Goal: Find specific page/section: Find specific page/section

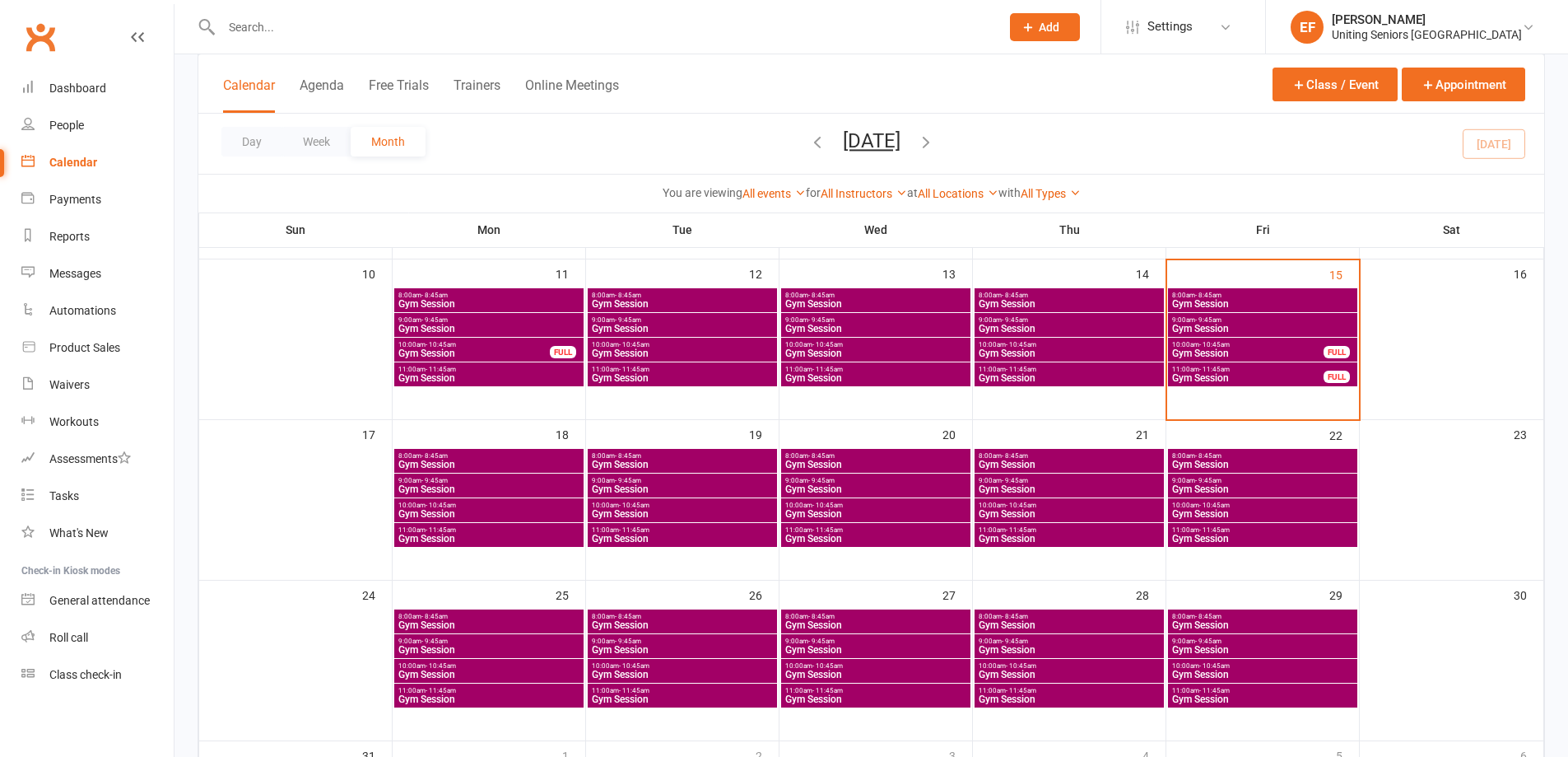
click at [1286, 371] on span "11:00am - 11:45am" at bounding box center [1247, 369] width 153 height 7
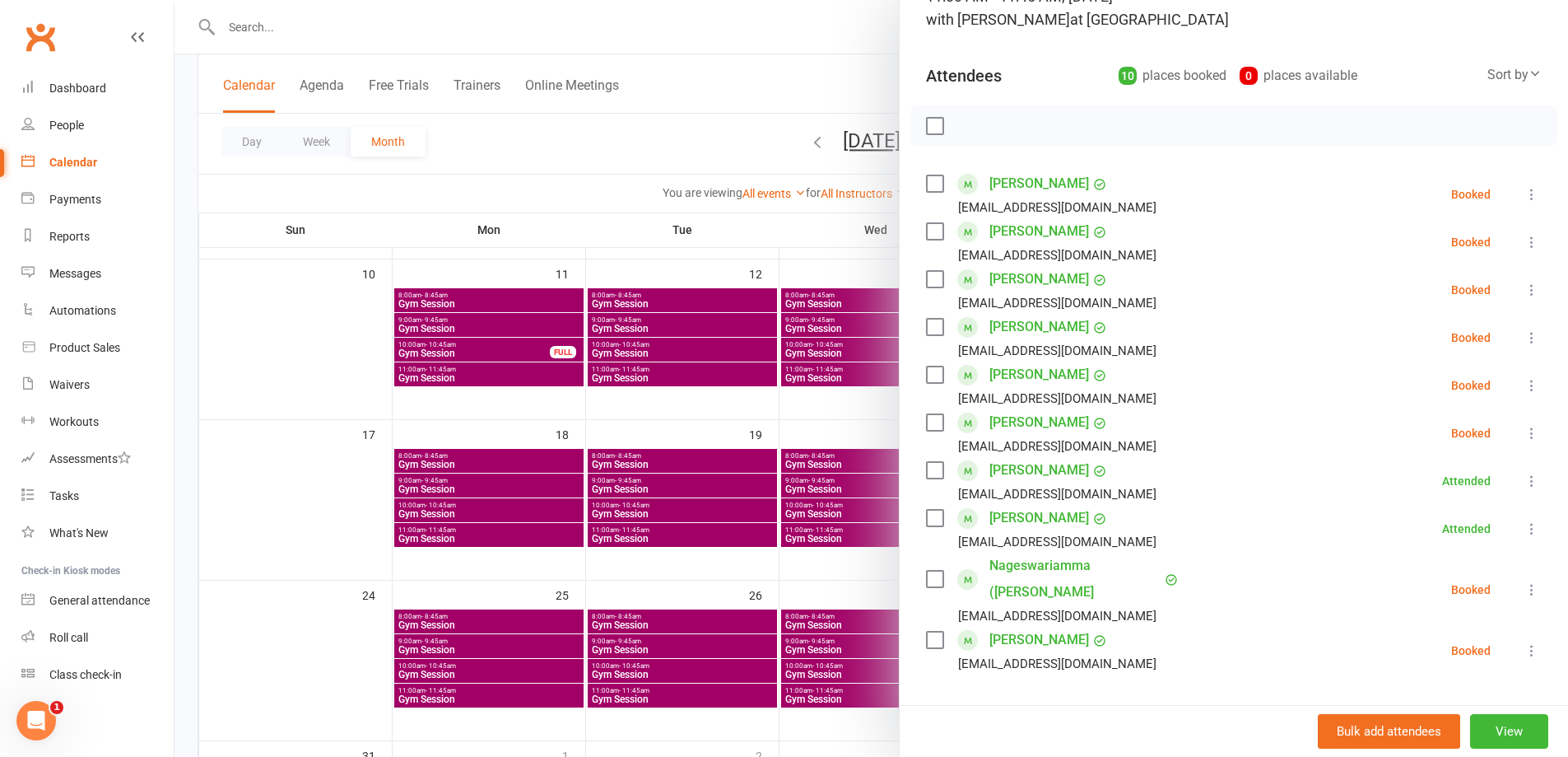
scroll to position [164, 0]
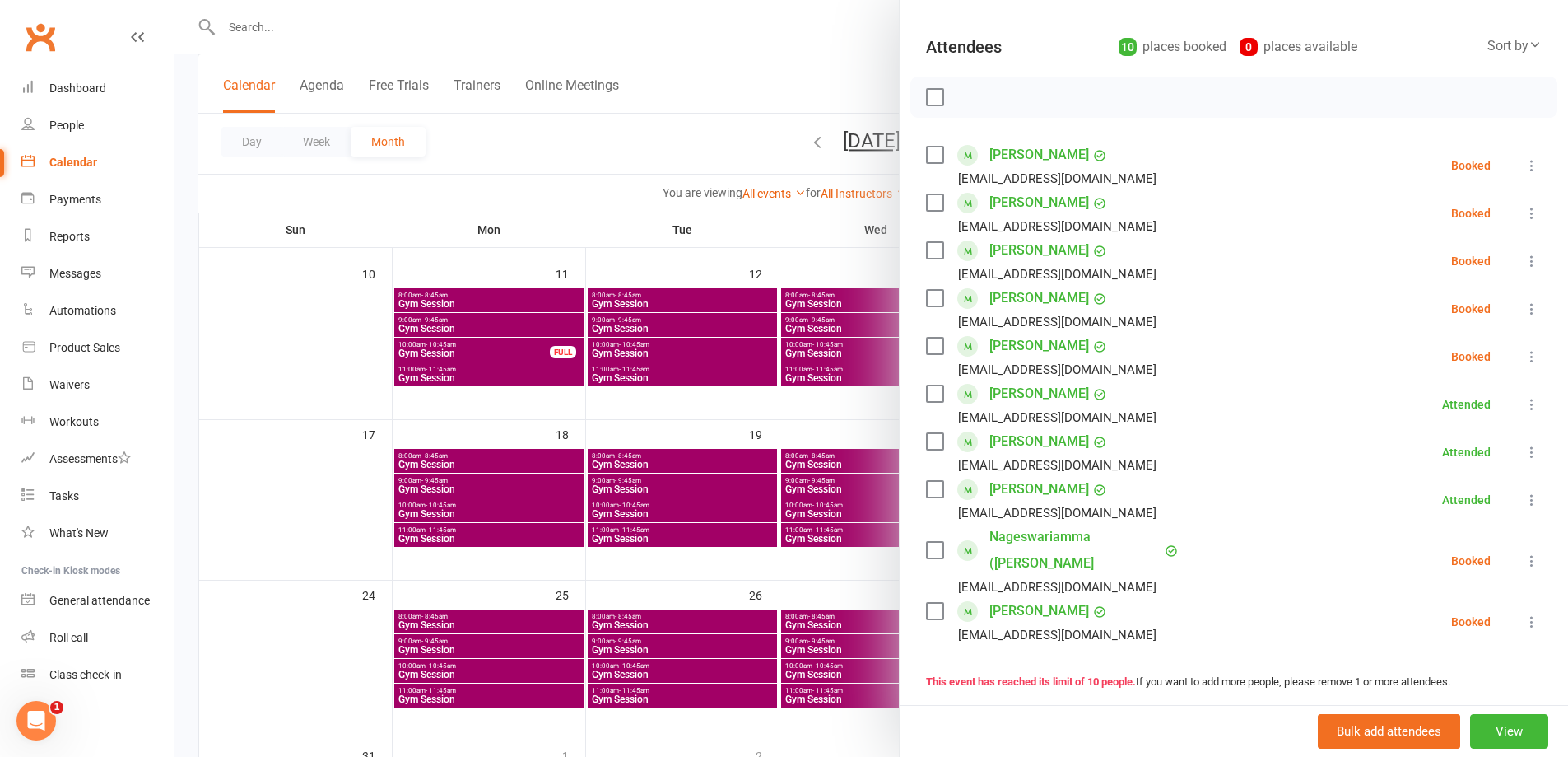
click at [340, 456] on div at bounding box center [871, 378] width 1393 height 757
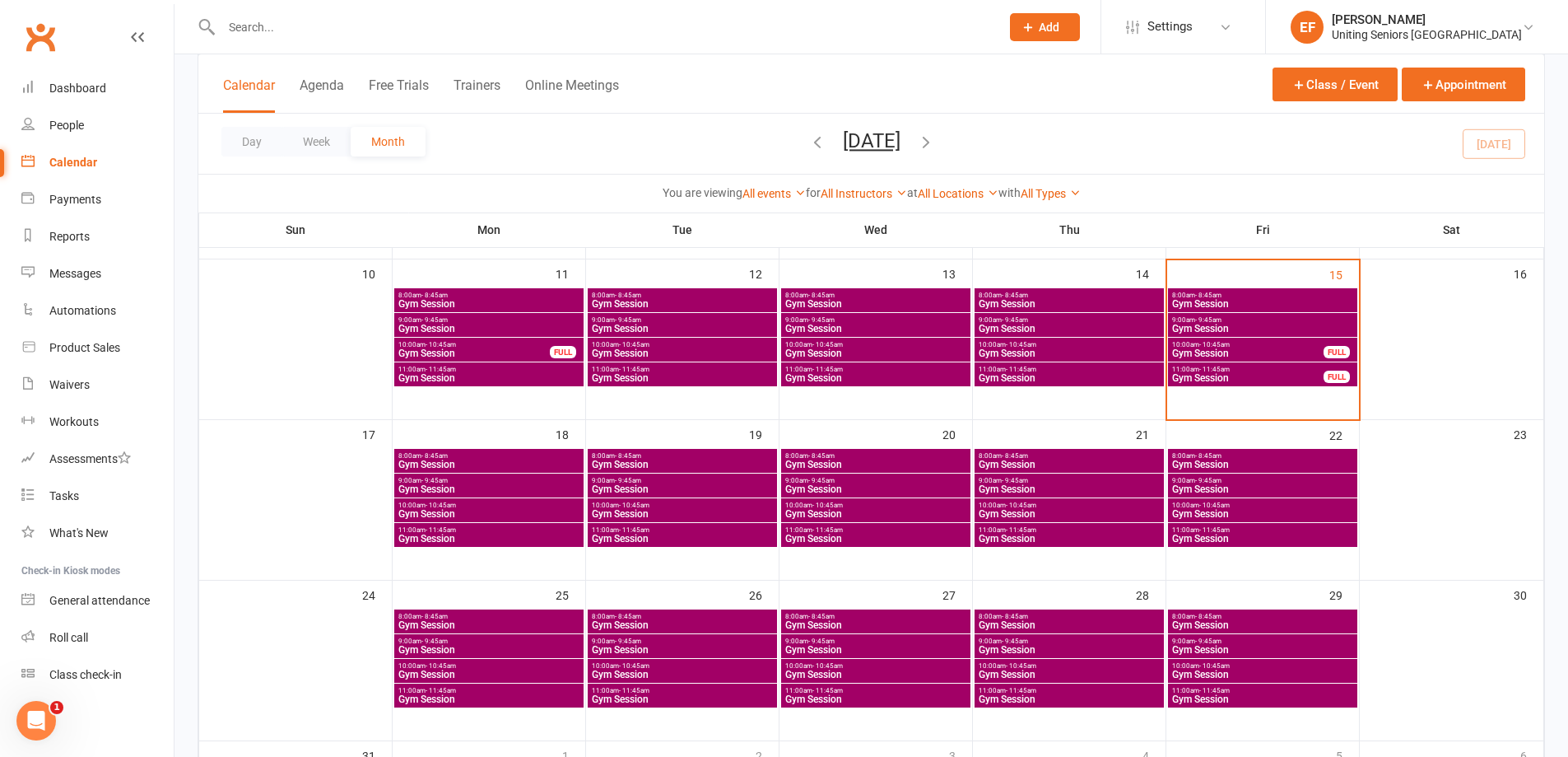
click at [438, 462] on span "Gym Session" at bounding box center [489, 464] width 183 height 10
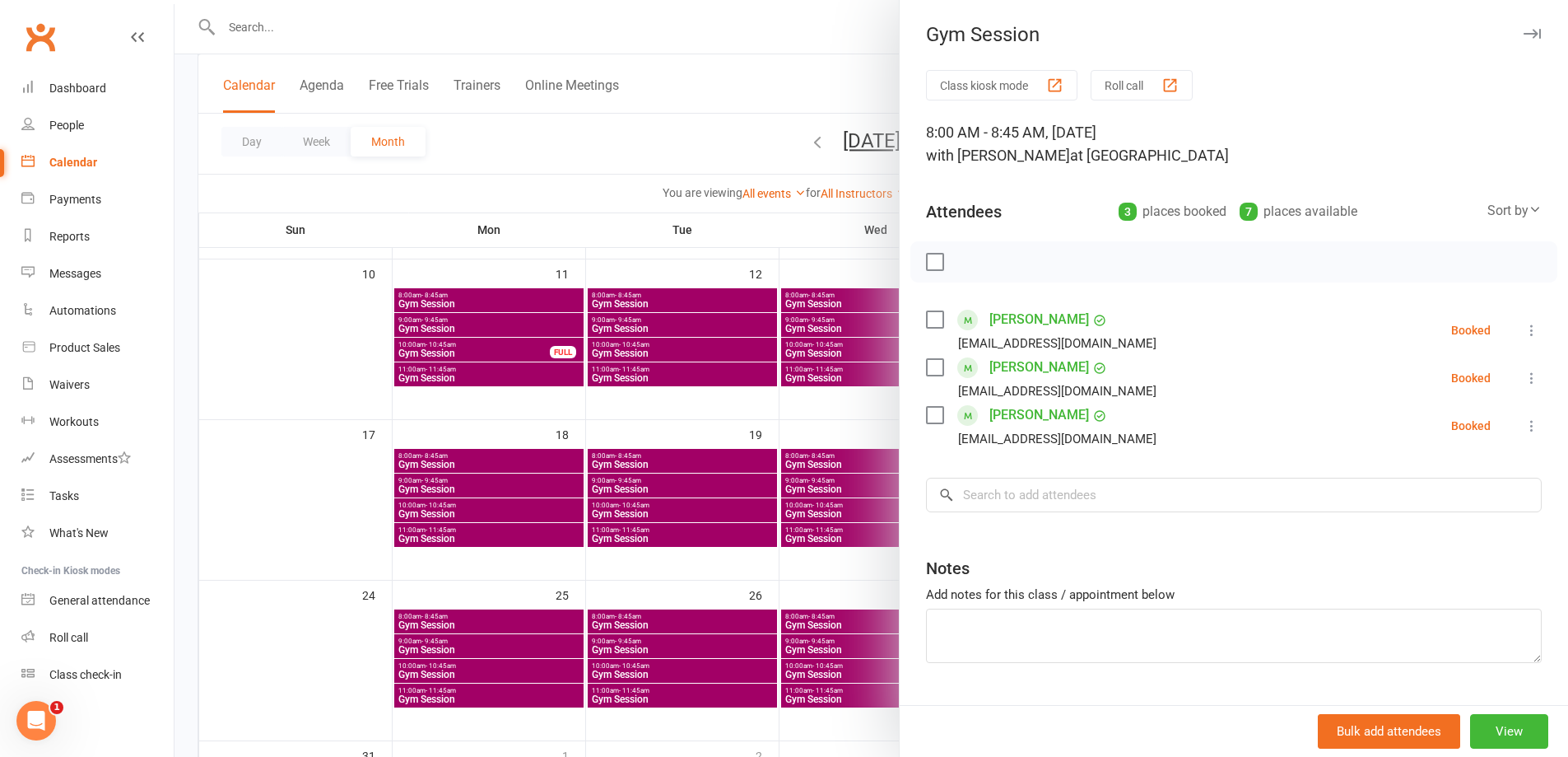
click at [297, 378] on div at bounding box center [871, 378] width 1393 height 757
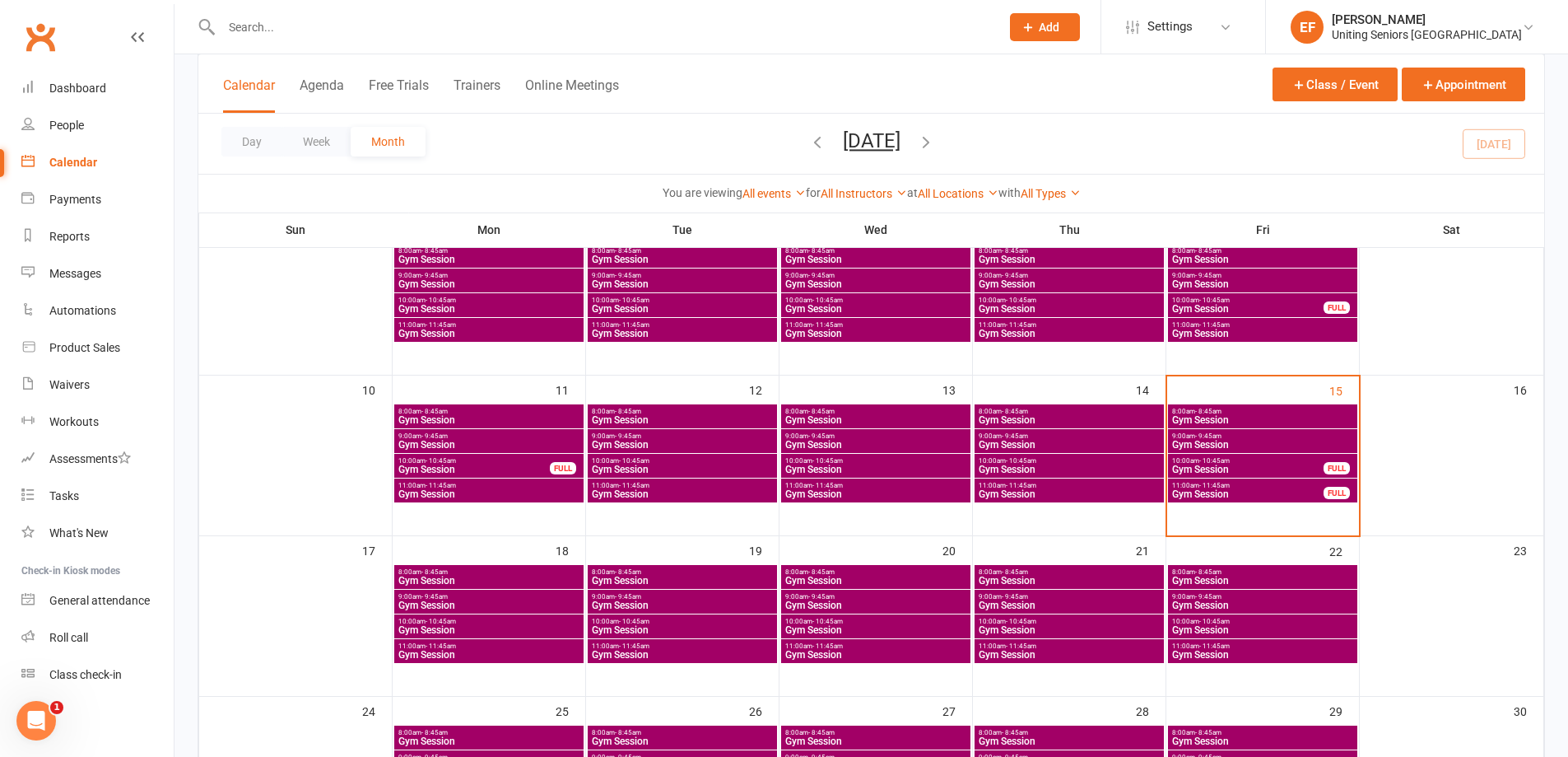
scroll to position [0, 0]
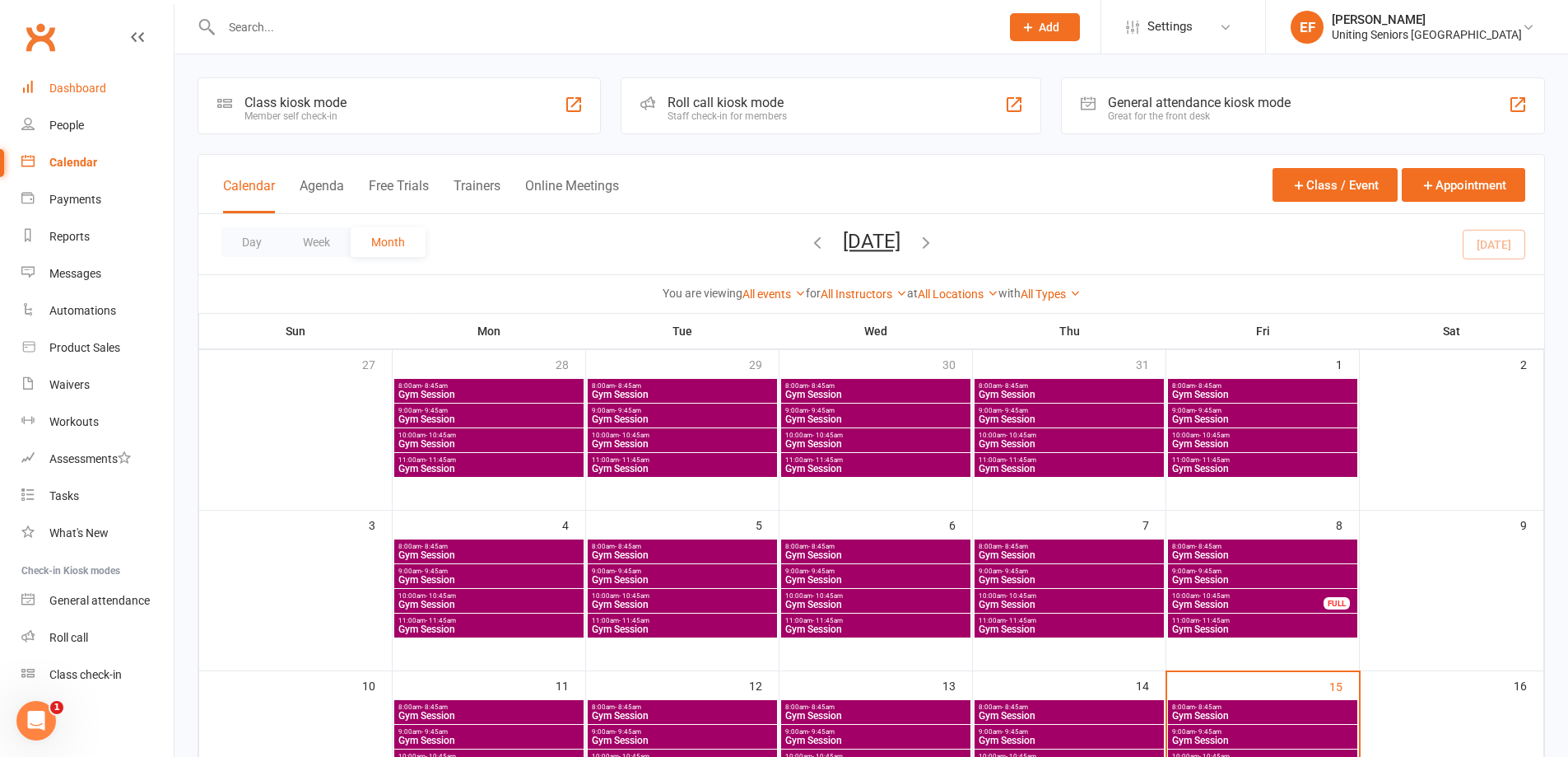
click at [62, 93] on div "Dashboard" at bounding box center [78, 88] width 57 height 13
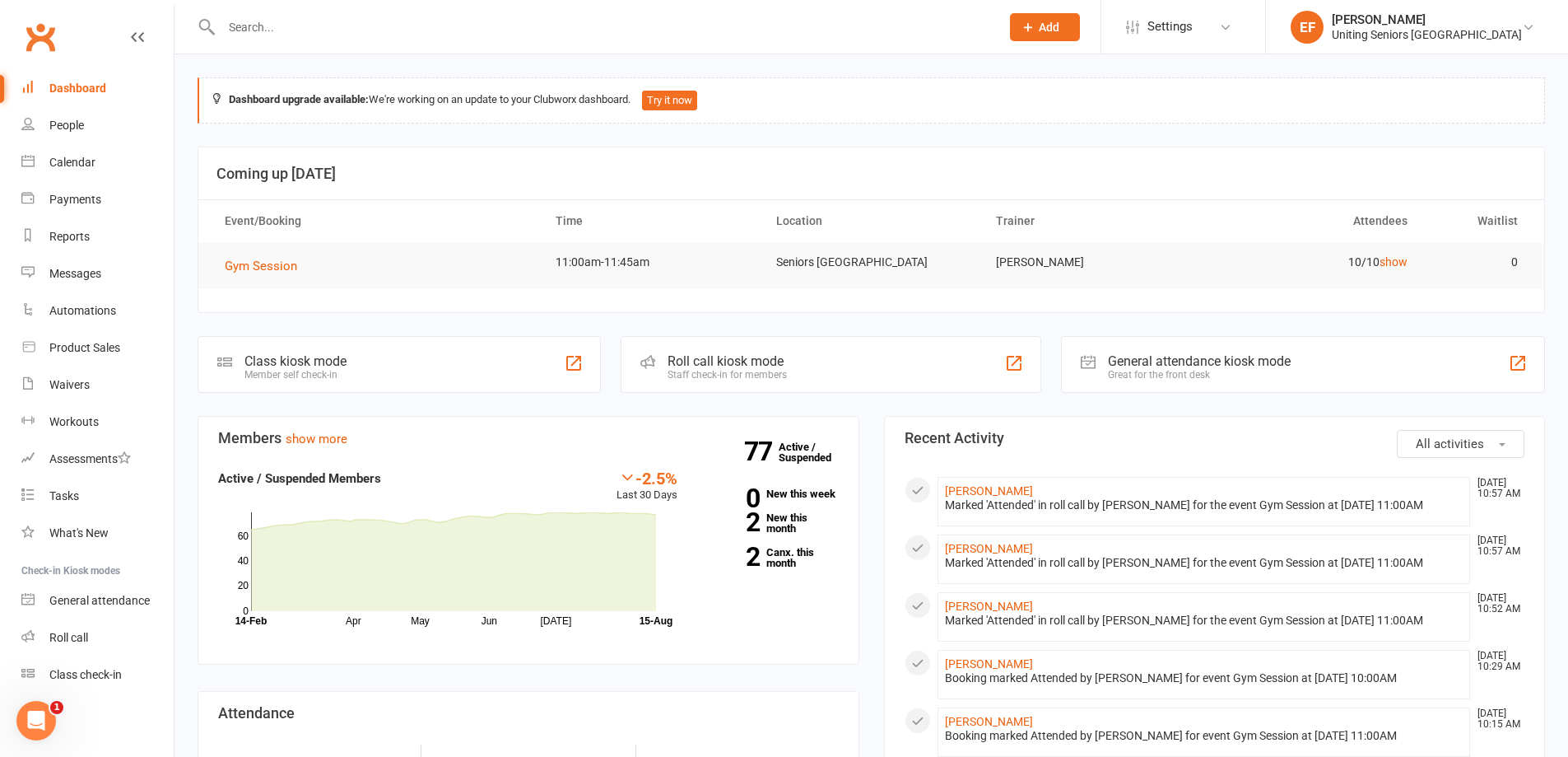
click at [288, 19] on input "text" at bounding box center [602, 27] width 772 height 23
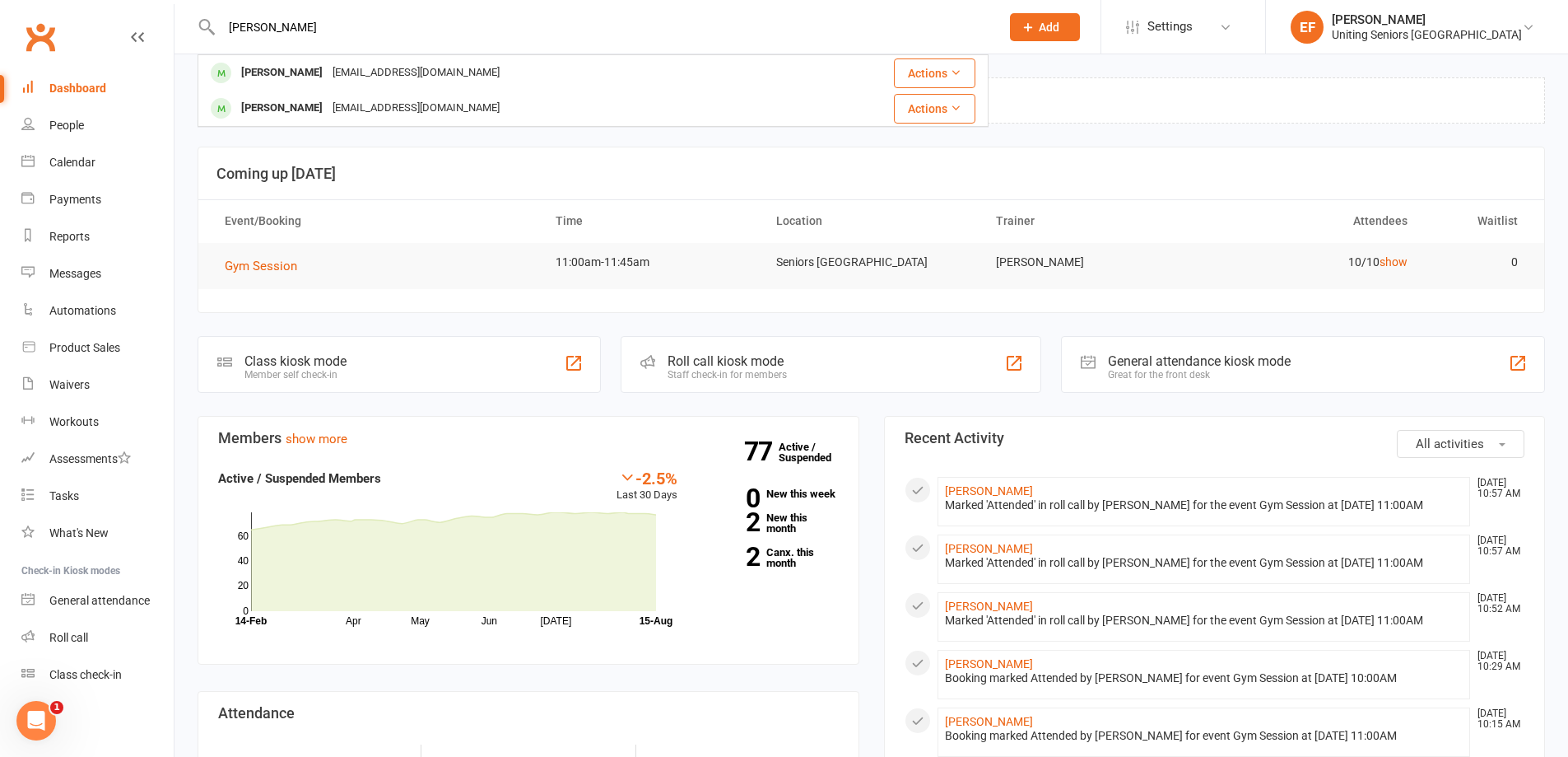
type input "[PERSON_NAME]"
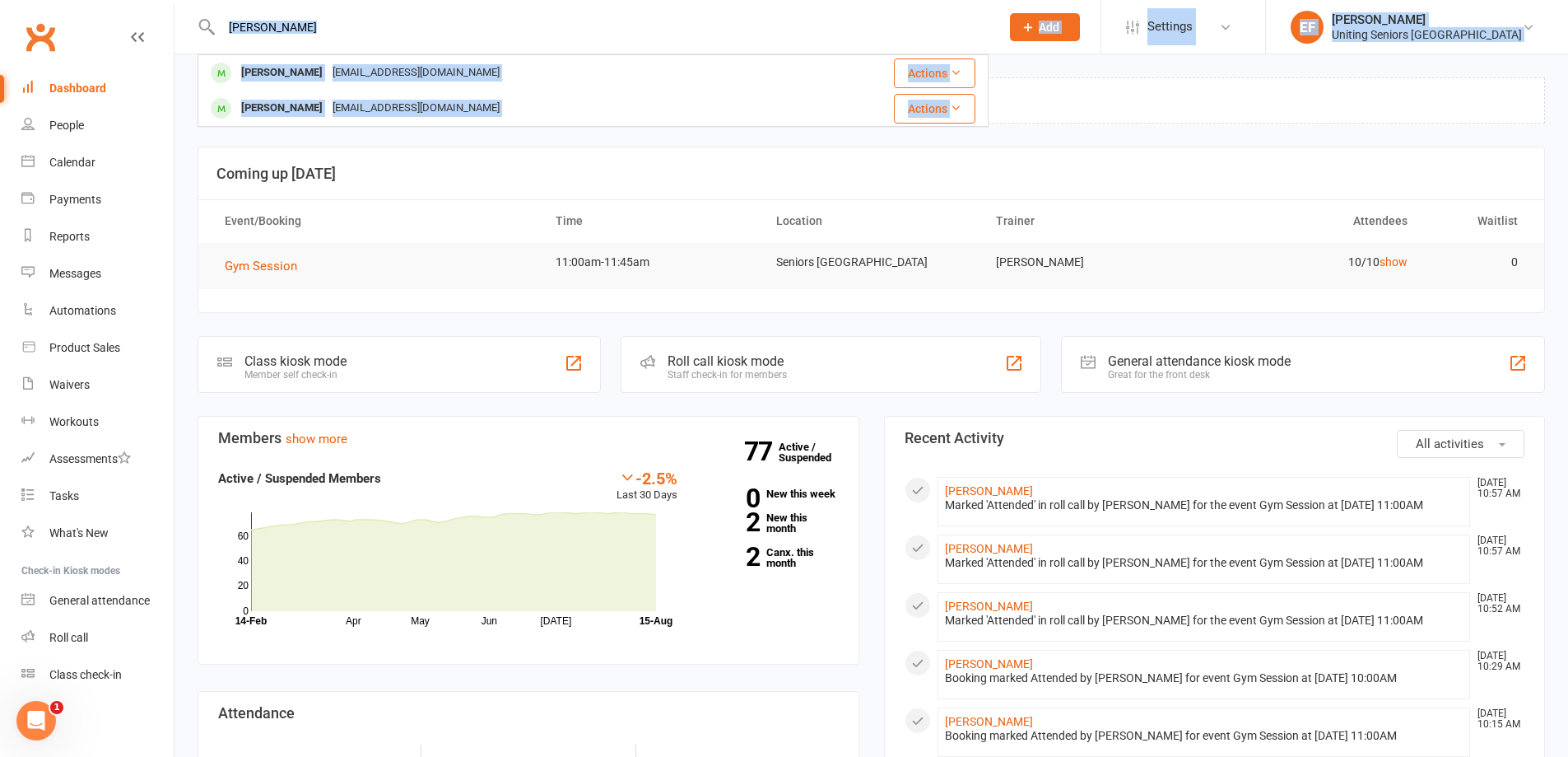
drag, startPoint x: 358, startPoint y: 41, endPoint x: 111, endPoint y: 39, distance: 247.0
click at [111, 4] on header "[PERSON_NAME] [PERSON_NAME] [EMAIL_ADDRESS][DOMAIN_NAME] Actions [PERSON_NAME] …" at bounding box center [784, 4] width 1568 height 0
click at [503, 24] on input "[PERSON_NAME]" at bounding box center [602, 27] width 772 height 23
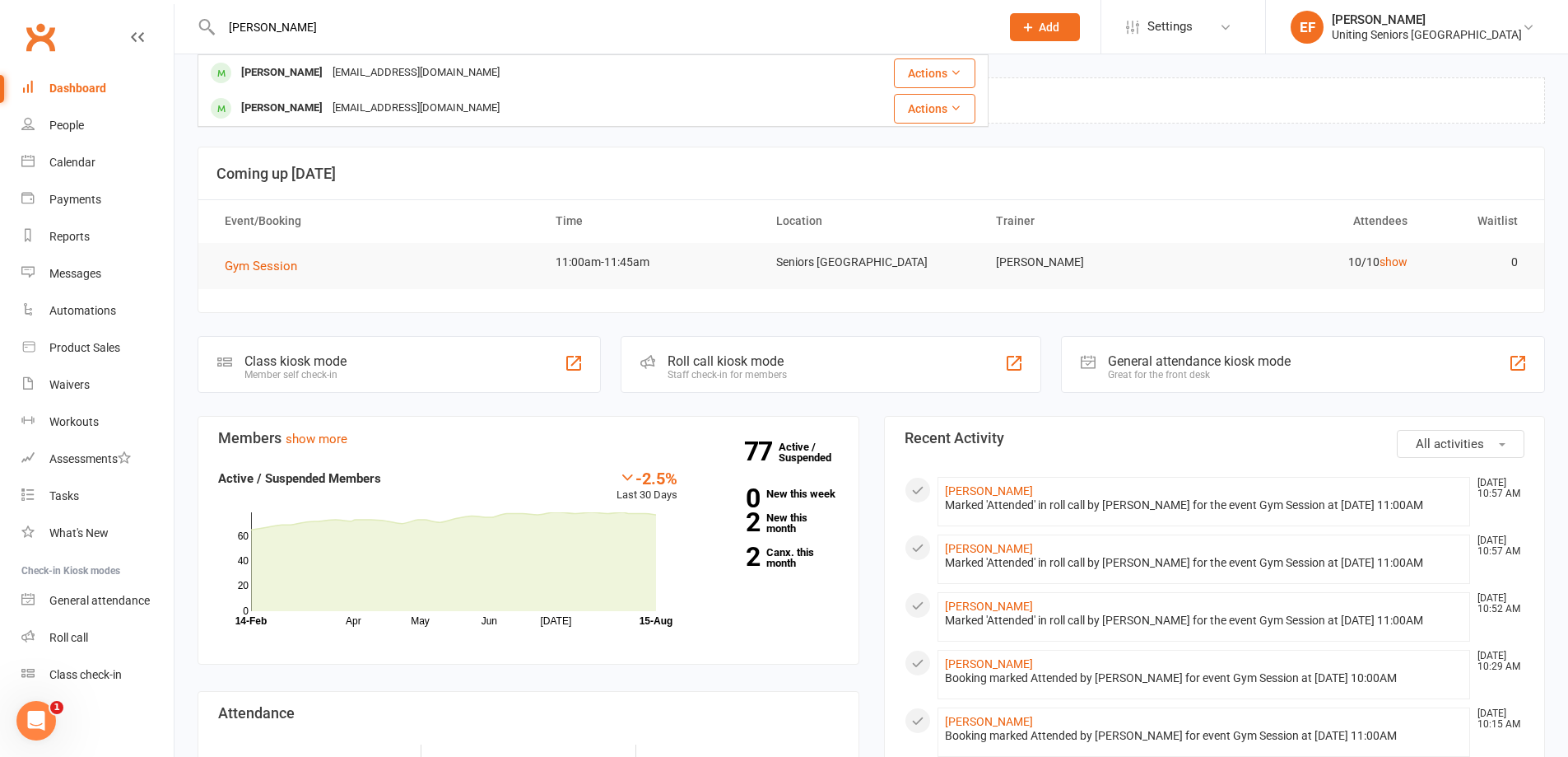
drag, startPoint x: 431, startPoint y: 23, endPoint x: 211, endPoint y: 27, distance: 220.0
click at [211, 27] on div "[PERSON_NAME] [PERSON_NAME] [EMAIL_ADDRESS][DOMAIN_NAME] Actions [PERSON_NAME] …" at bounding box center [592, 27] width 791 height 54
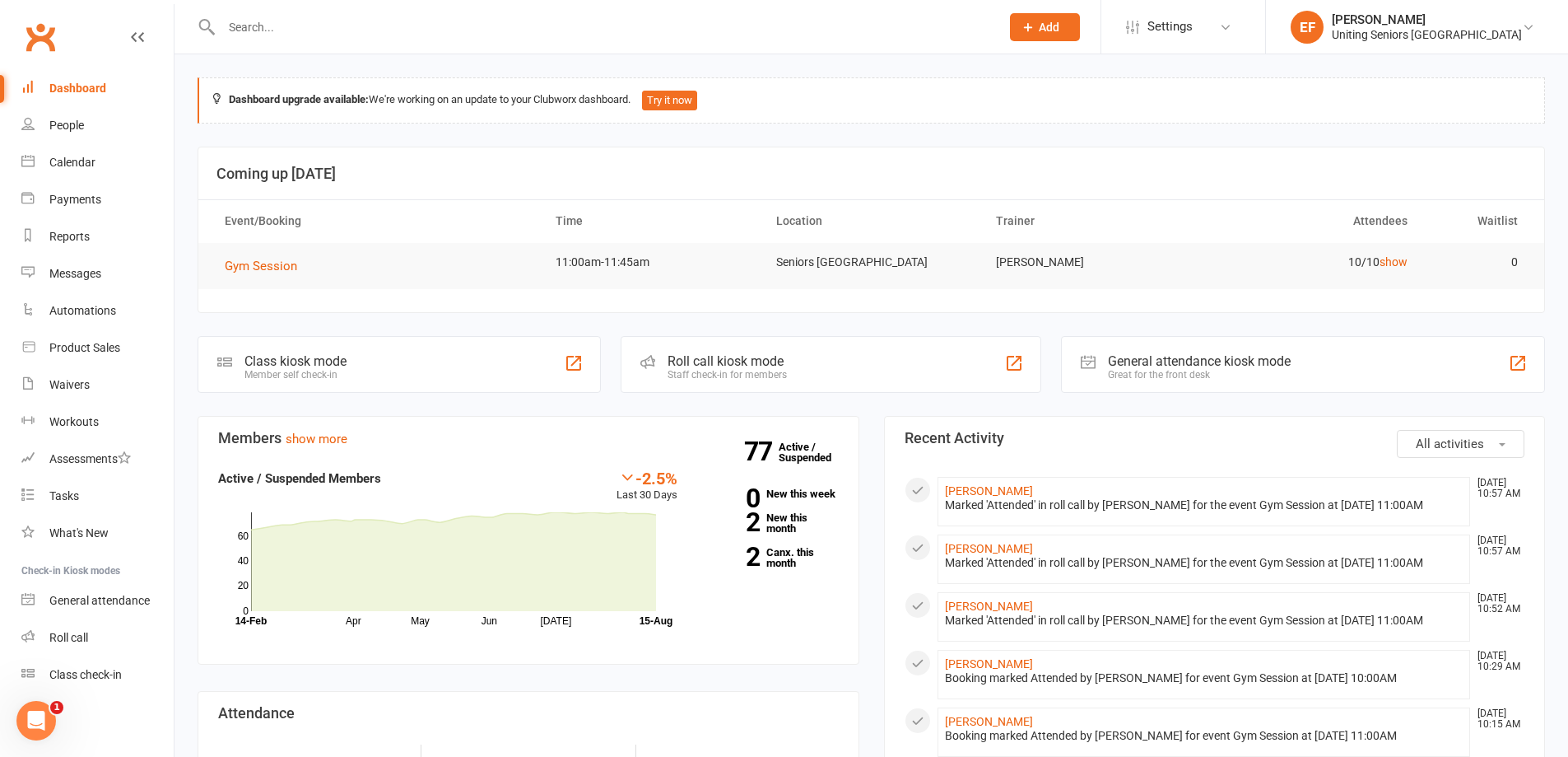
click at [1425, 44] on li "EF [PERSON_NAME] Uniting Seniors Gym [GEOGRAPHIC_DATA] Signed in as: Uniting Se…" at bounding box center [1416, 27] width 303 height 54
click at [1424, 34] on div "Uniting Seniors [GEOGRAPHIC_DATA]" at bounding box center [1426, 34] width 190 height 15
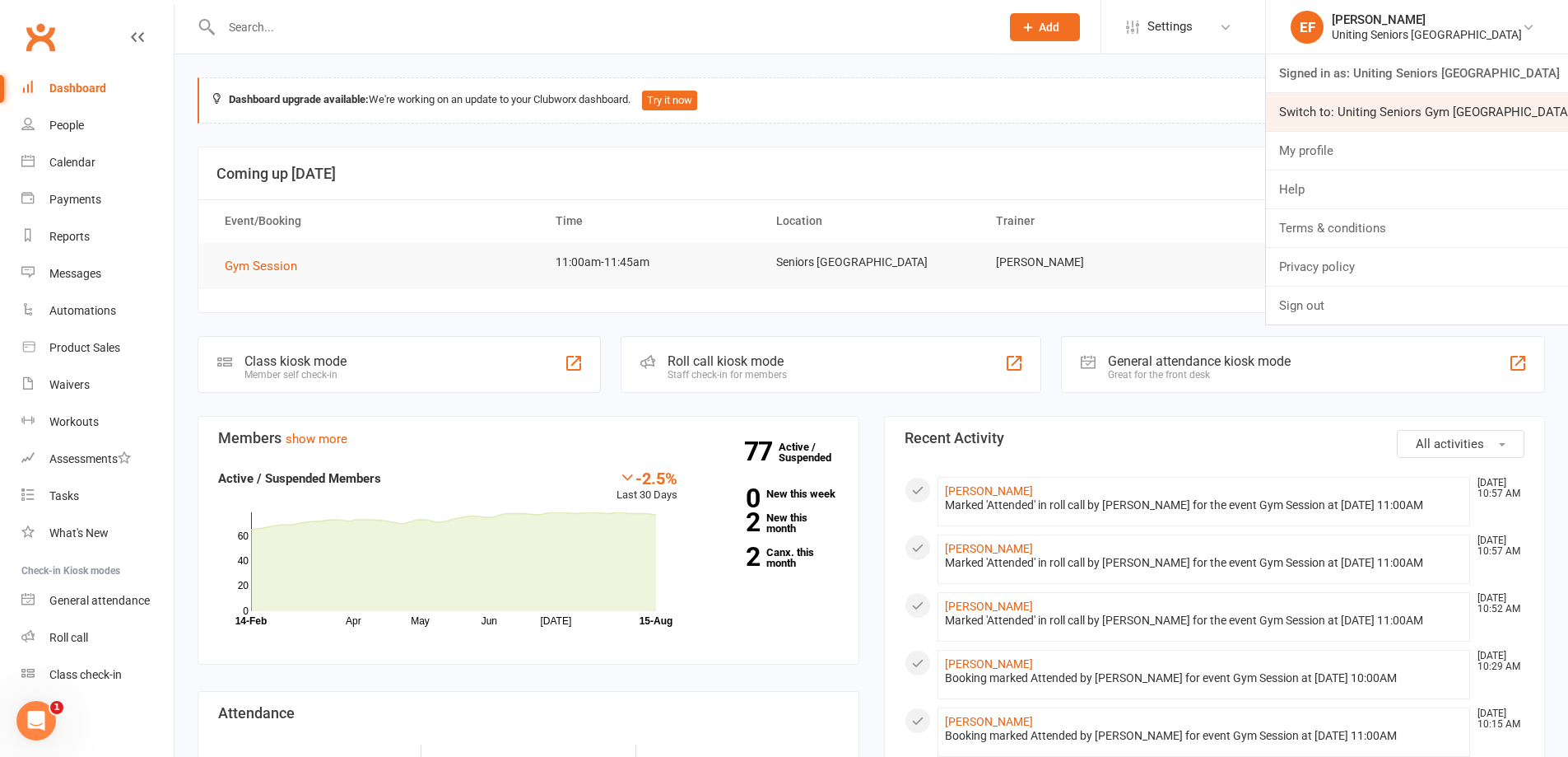
click at [1441, 117] on link "Switch to: Uniting Seniors Gym [GEOGRAPHIC_DATA]" at bounding box center [1417, 111] width 302 height 38
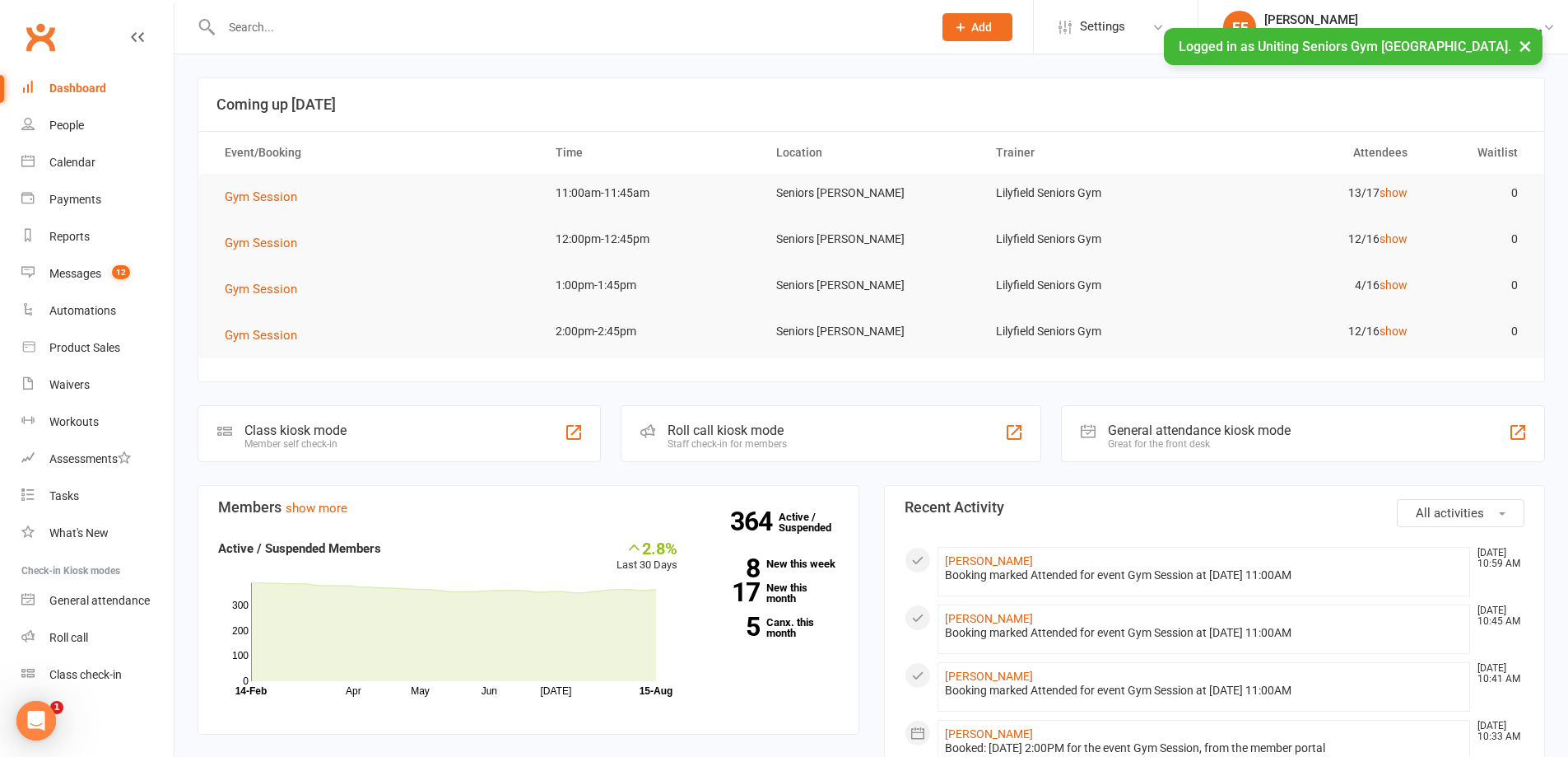
click at [264, 28] on input "text" at bounding box center [568, 27] width 704 height 23
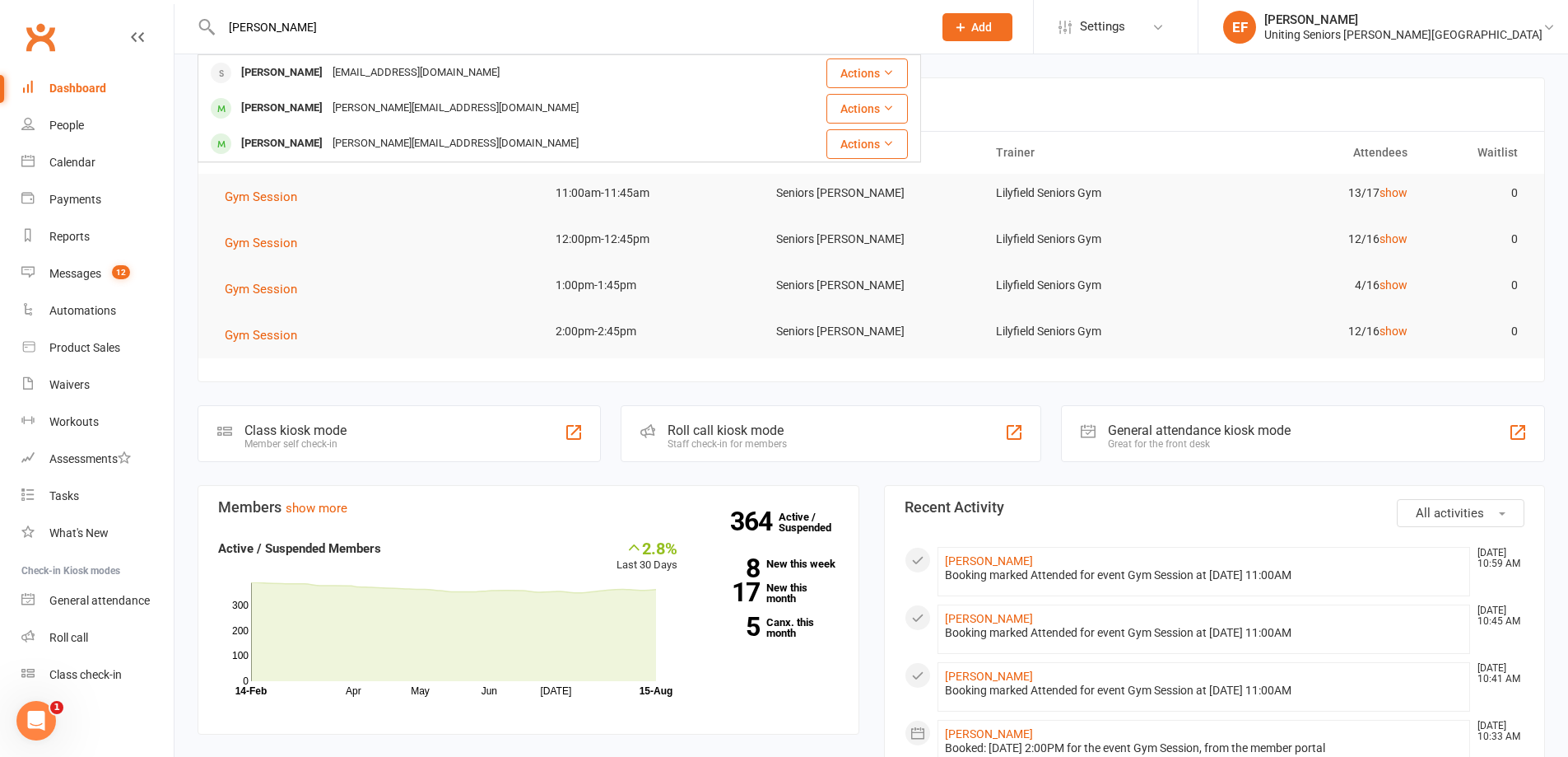
type input "[PERSON_NAME]"
click at [292, 65] on div "Judy Seaburn" at bounding box center [281, 73] width 91 height 24
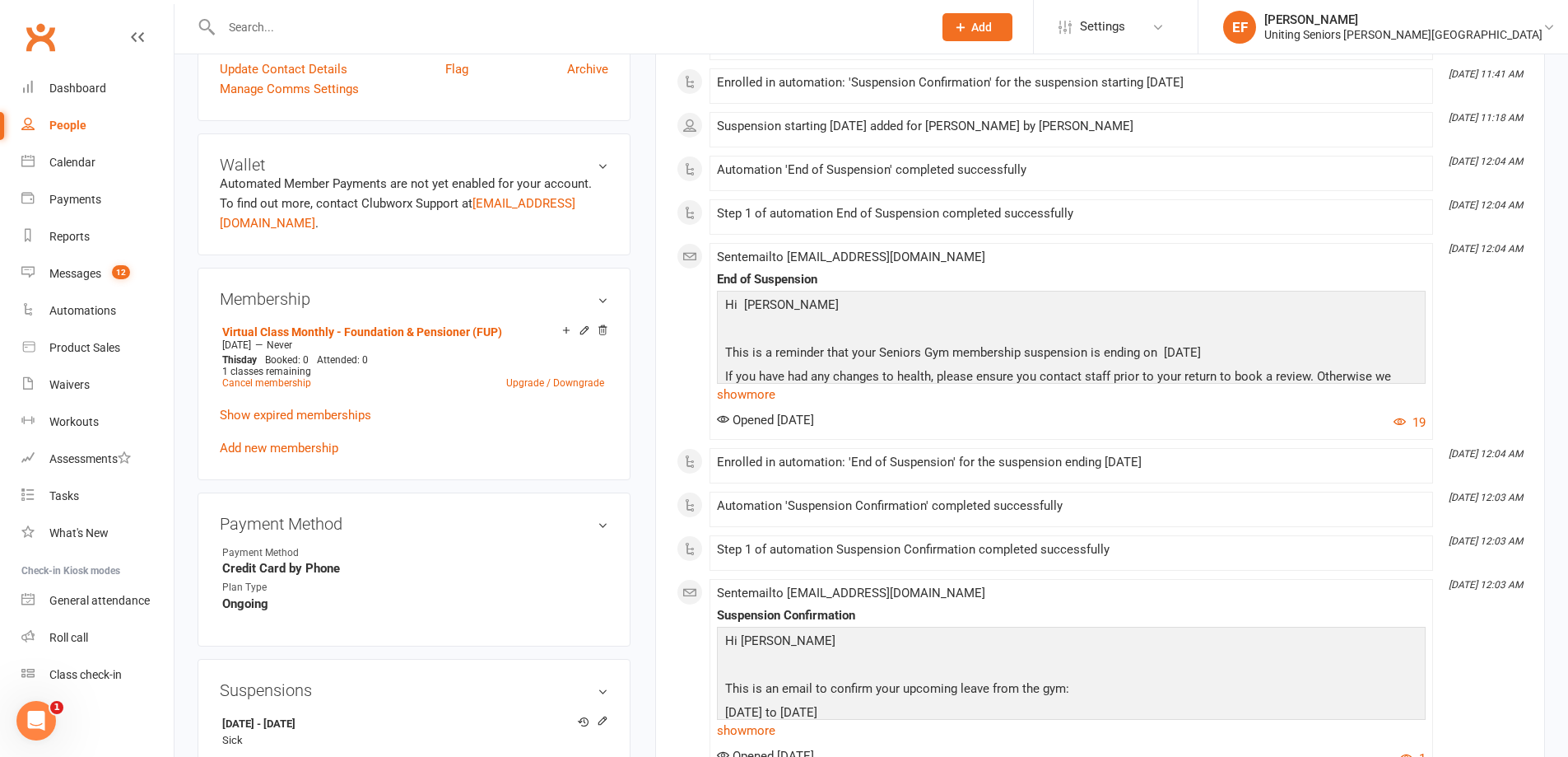
scroll to position [659, 0]
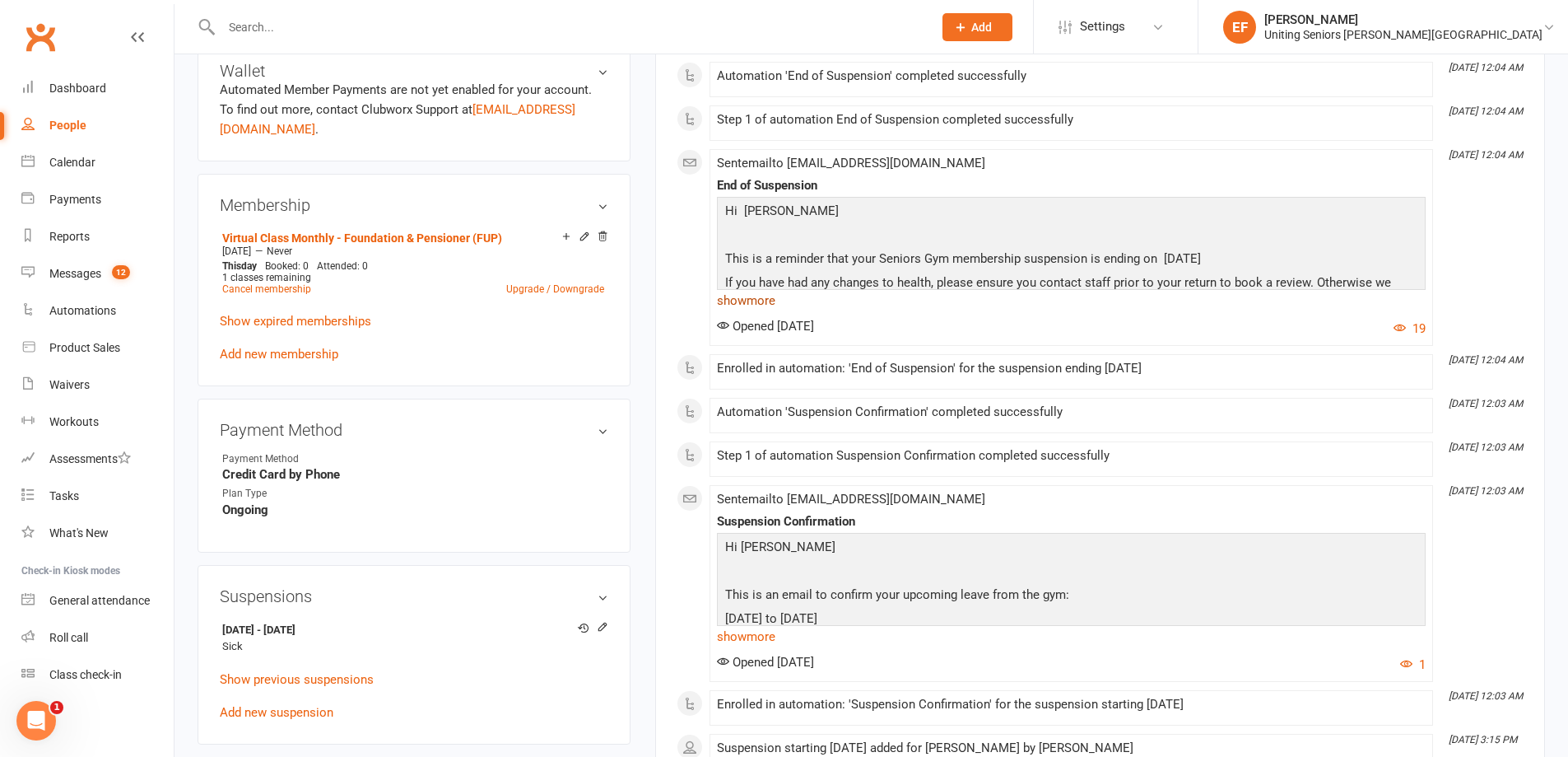
click at [767, 299] on link "show more" at bounding box center [1071, 301] width 709 height 23
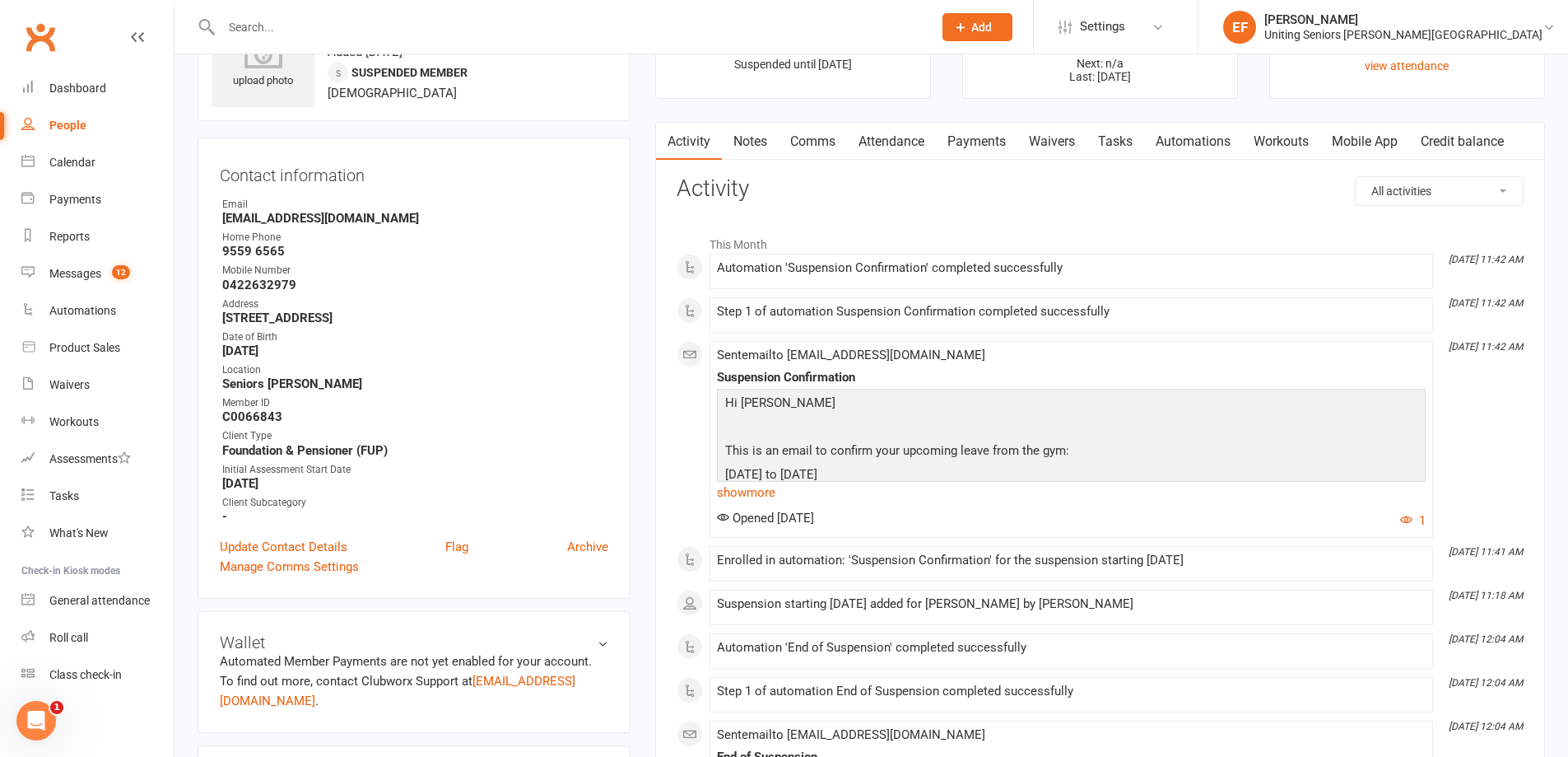
scroll to position [0, 0]
